Goal: Task Accomplishment & Management: Manage account settings

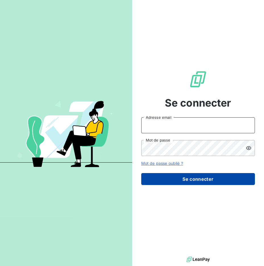
type input "[EMAIL_ADDRESS][DOMAIN_NAME]"
click at [172, 175] on button "Se connecter" at bounding box center [198, 179] width 114 height 12
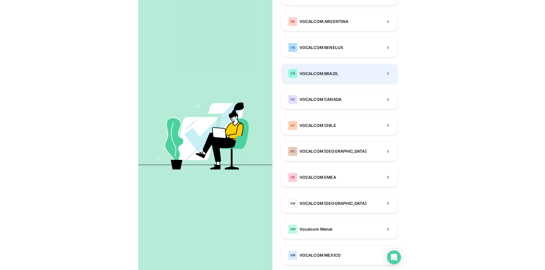
scroll to position [85, 0]
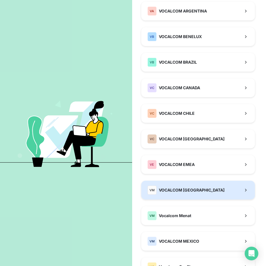
click at [180, 189] on span "VOCALCOM [GEOGRAPHIC_DATA]" at bounding box center [192, 190] width 66 height 6
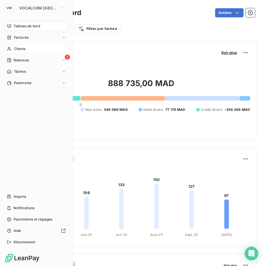
click at [17, 47] on span "Clients" at bounding box center [19, 48] width 11 height 5
